Goal: Task Accomplishment & Management: Use online tool/utility

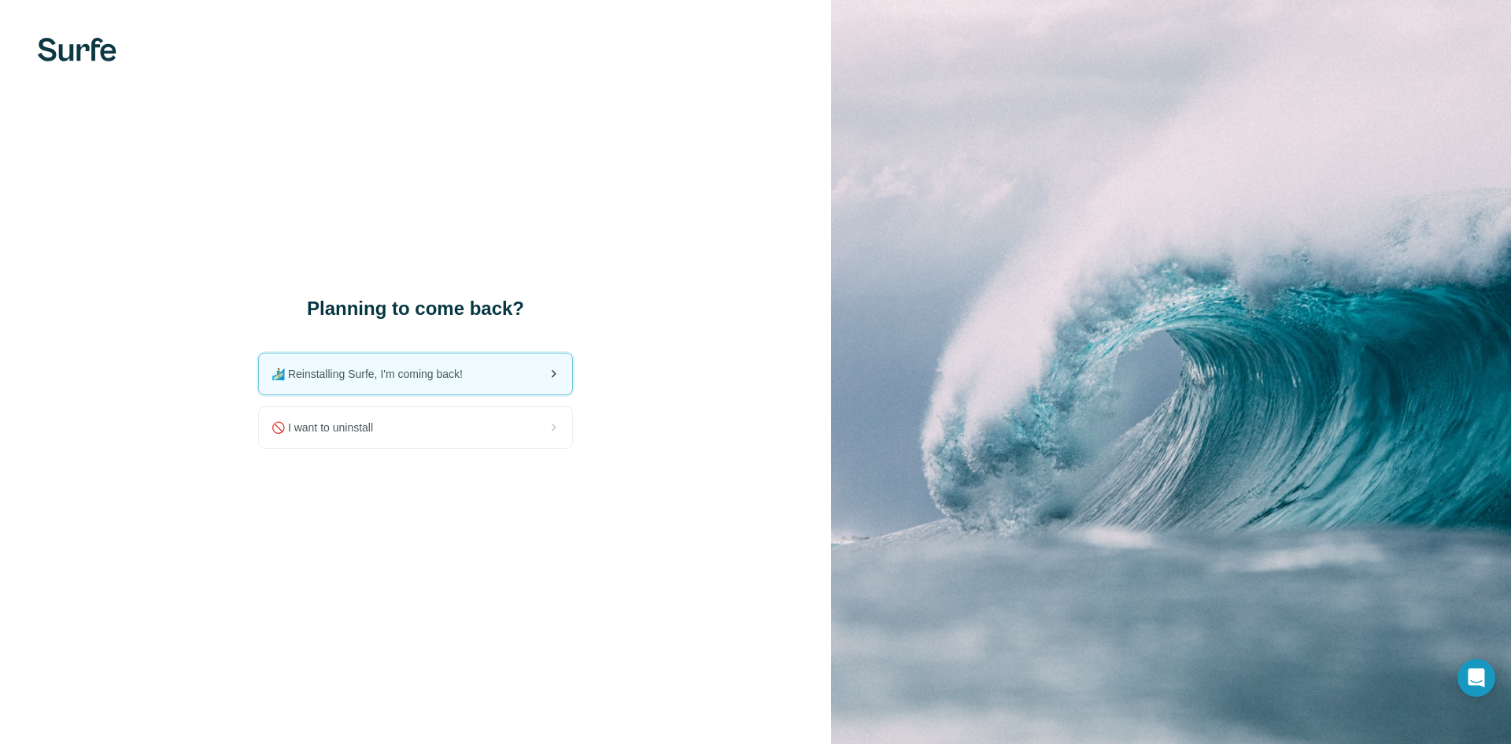
click at [427, 373] on span "🏄🏻‍♂️ Reinstalling Surfe, I'm coming back!" at bounding box center [373, 374] width 204 height 16
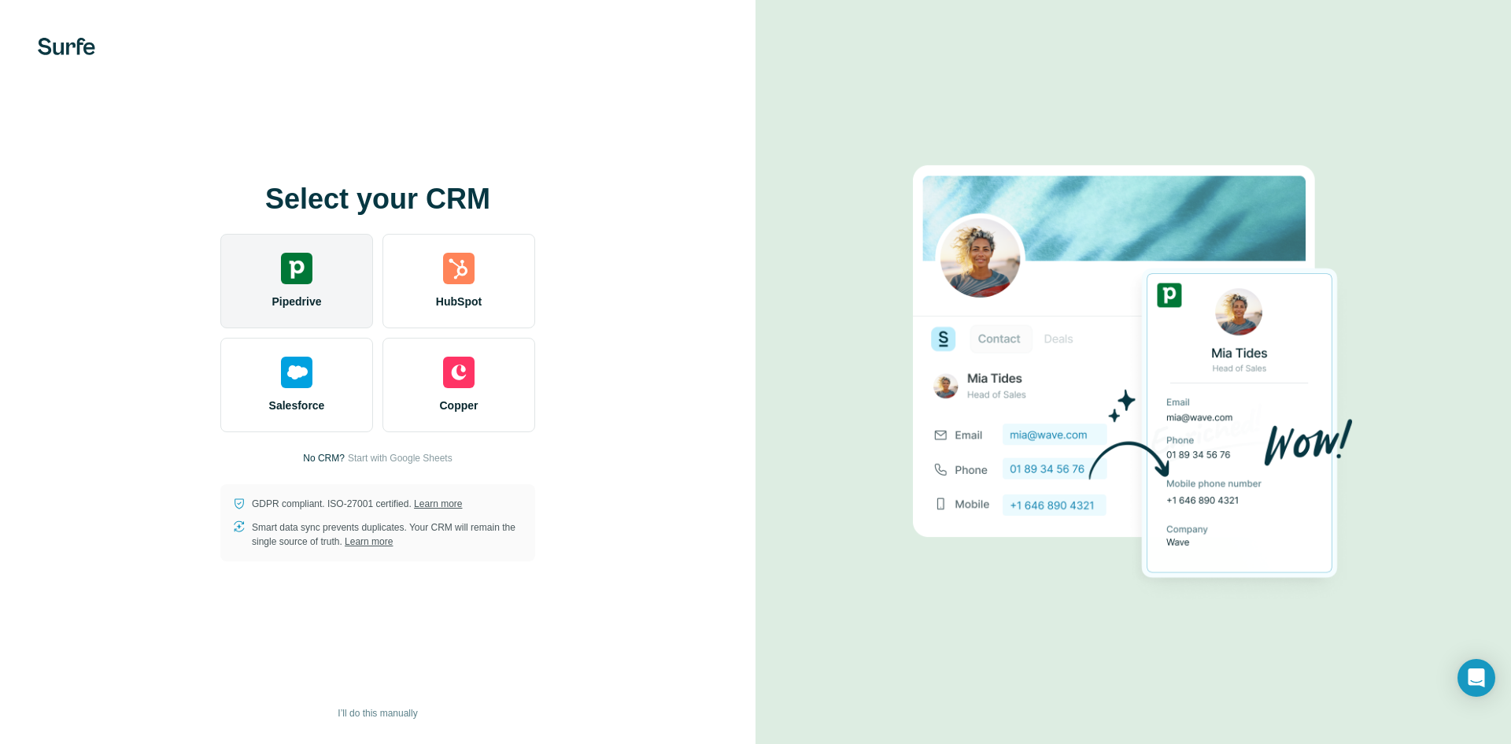
click at [301, 270] on img at bounding box center [296, 268] width 31 height 31
